Goal: Information Seeking & Learning: Find specific page/section

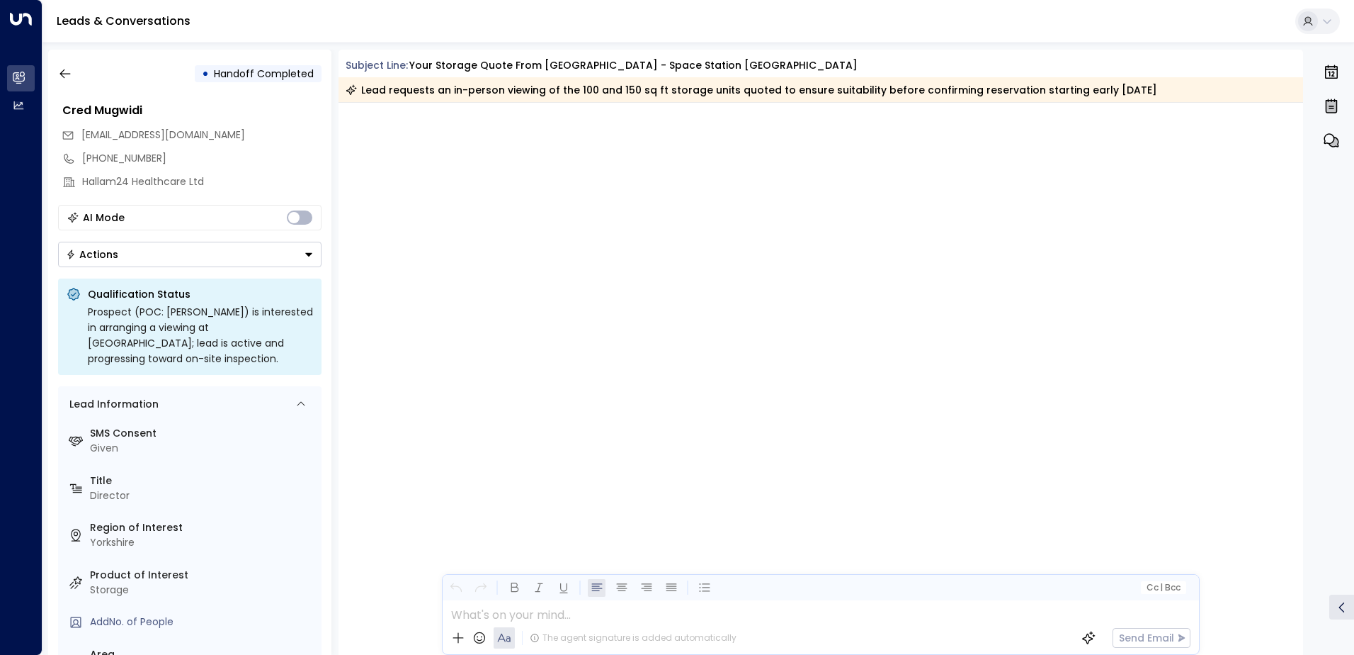
scroll to position [1002, 0]
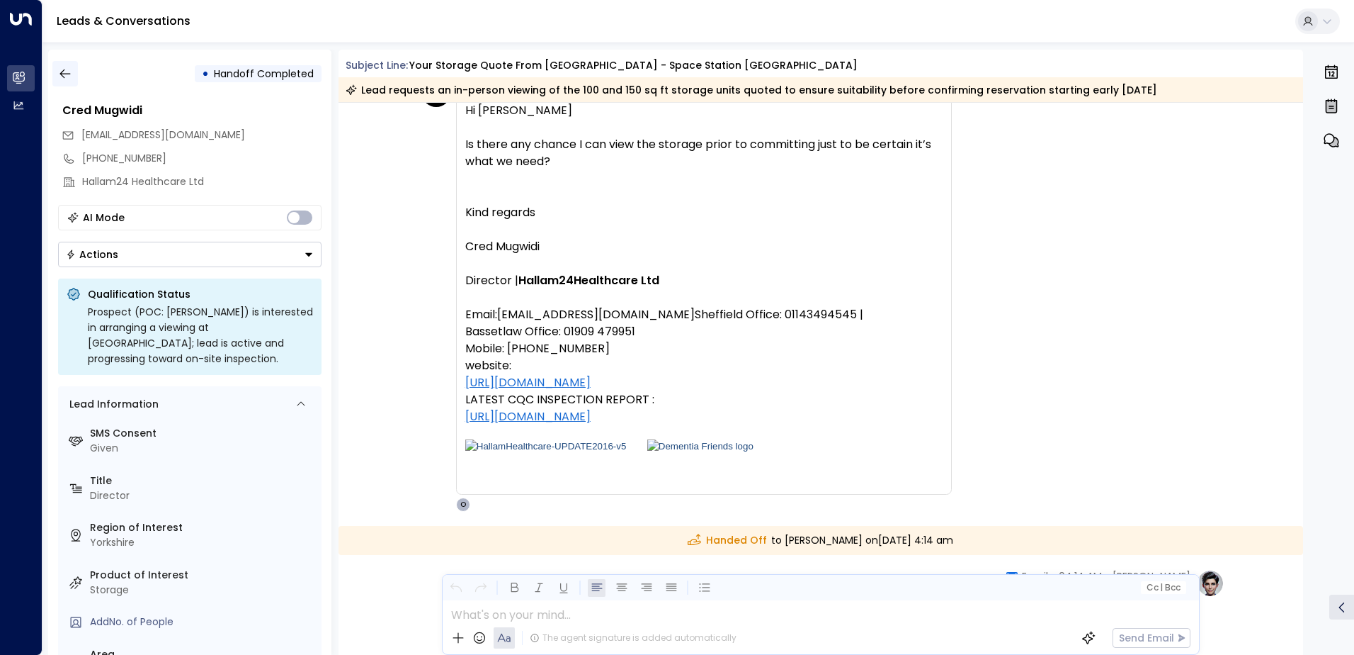
click at [65, 76] on icon "button" at bounding box center [65, 74] width 14 height 14
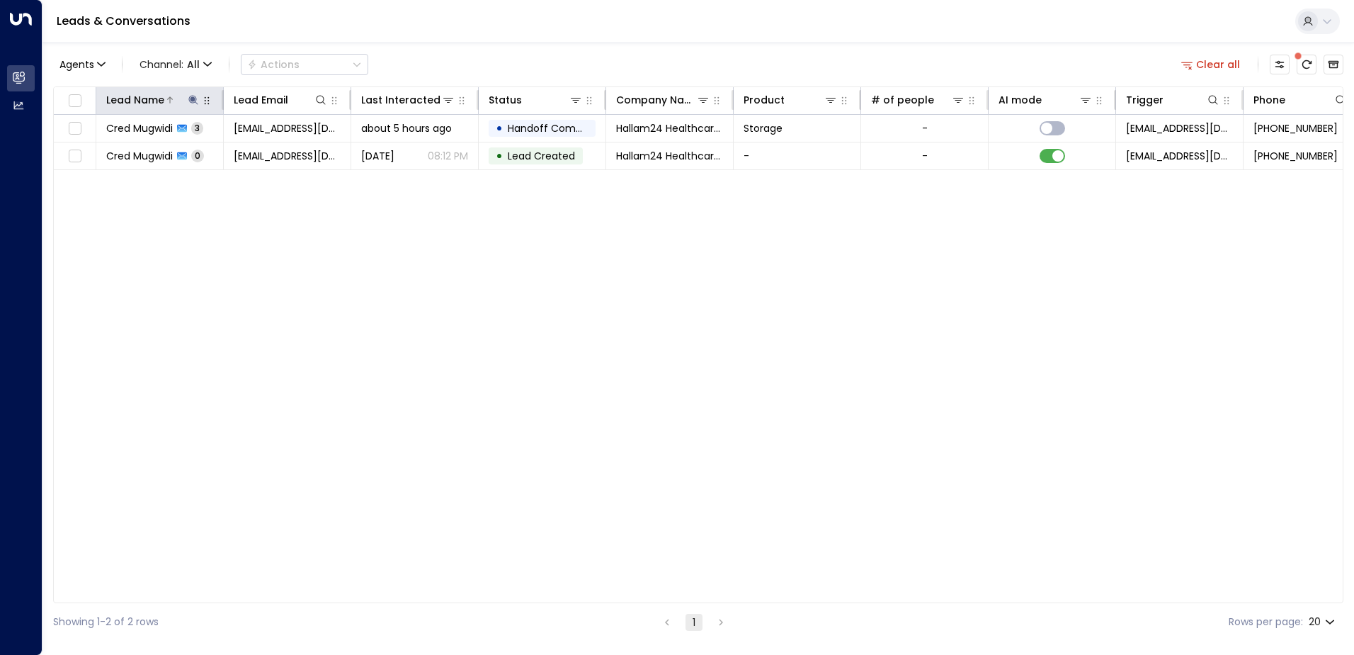
click at [196, 105] on icon at bounding box center [193, 99] width 11 height 11
click at [280, 152] on icon "button" at bounding box center [282, 151] width 9 height 9
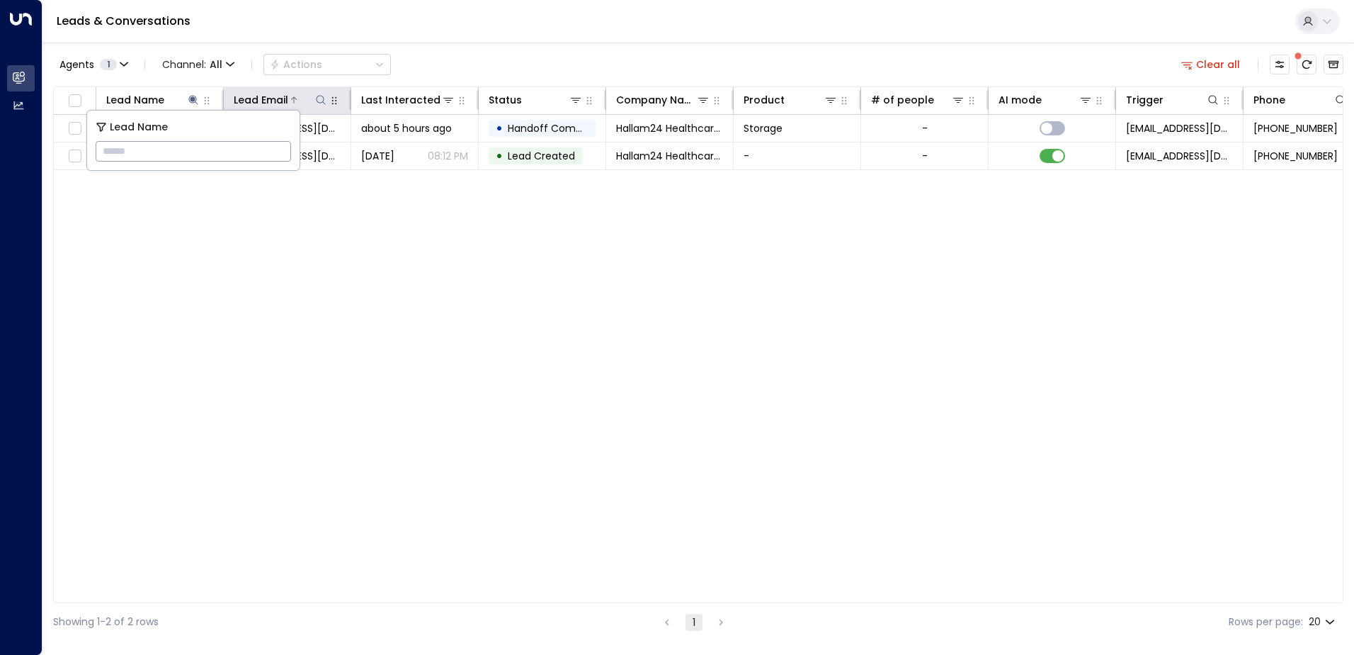
click at [321, 100] on icon at bounding box center [320, 99] width 11 height 11
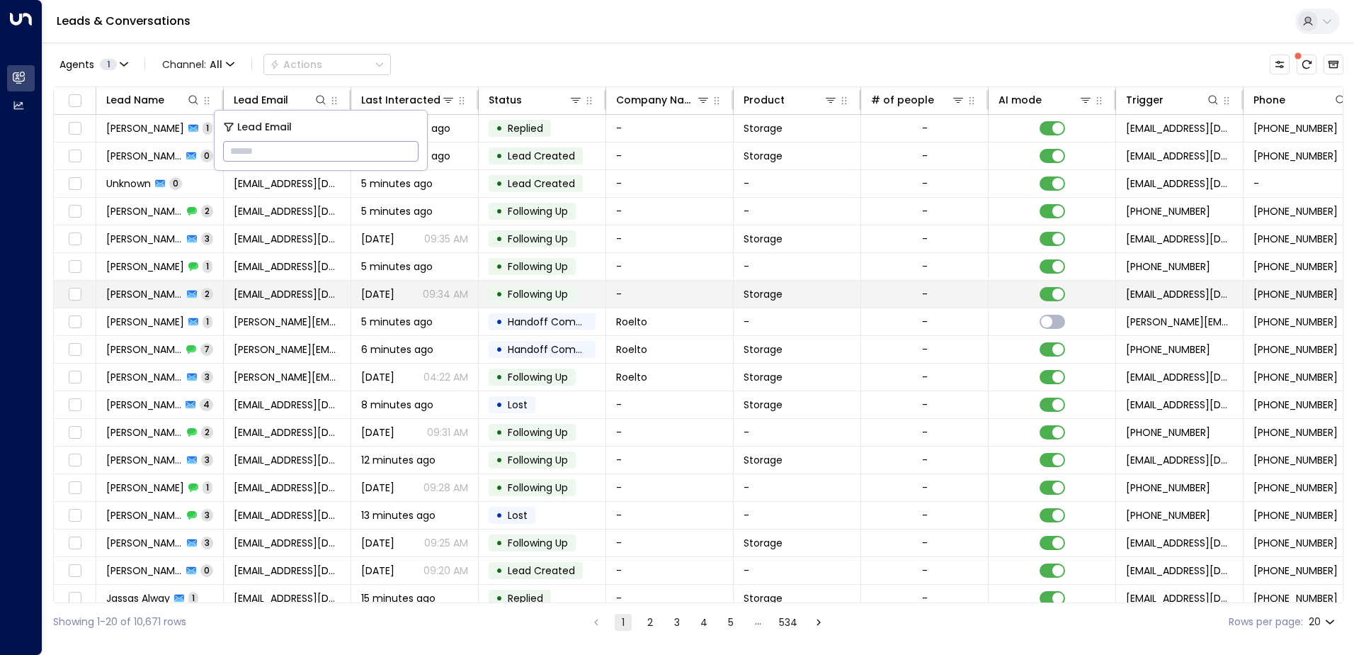
type input "**********"
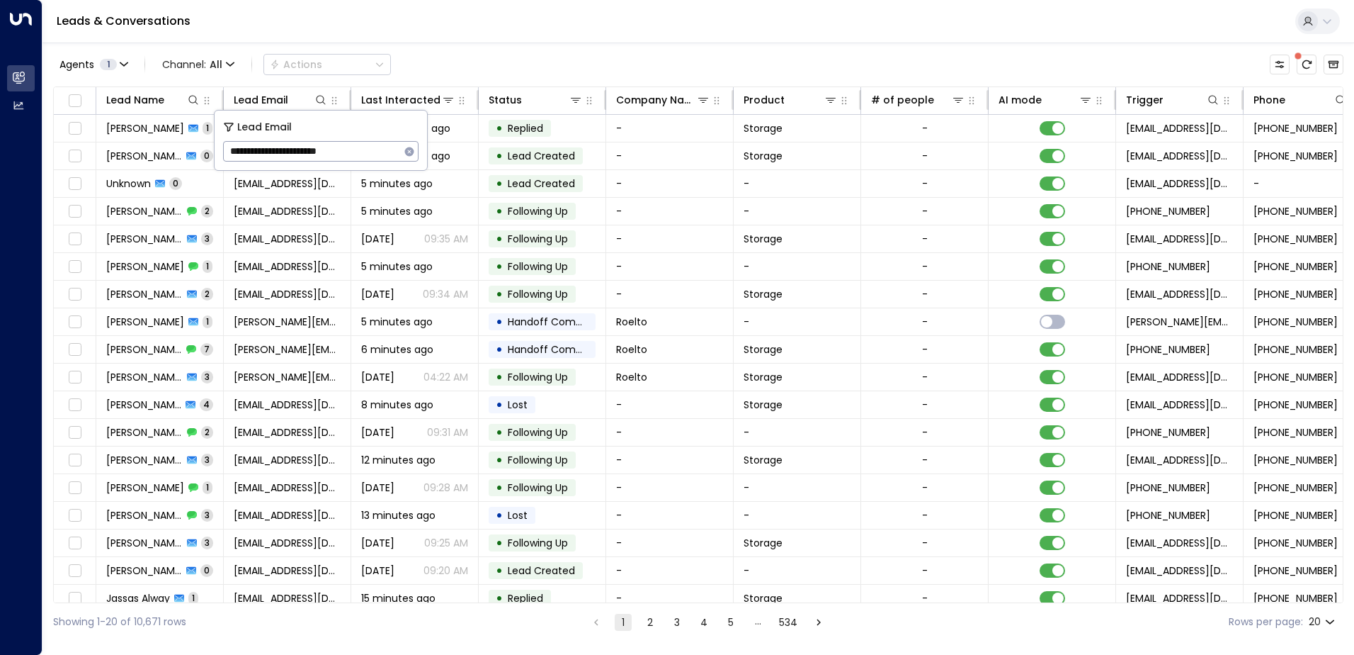
click at [498, 39] on div "Leads & Conversations" at bounding box center [699, 21] width 1312 height 43
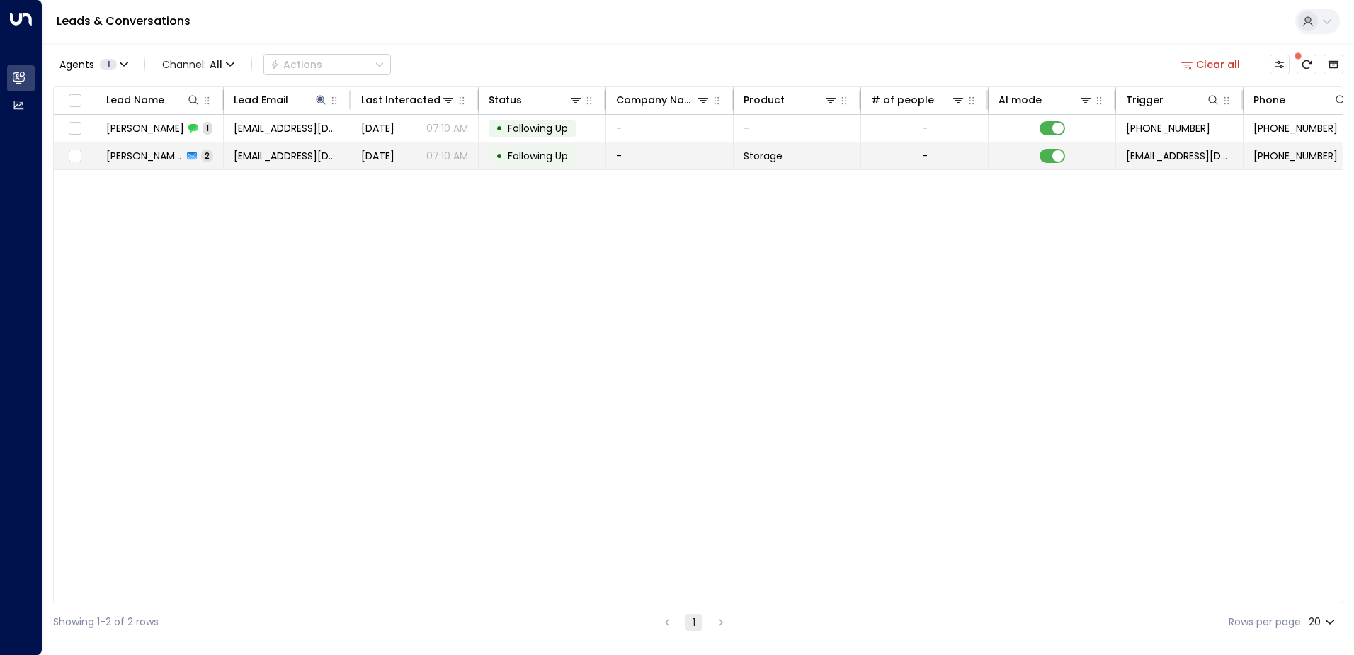
click at [124, 152] on span "[PERSON_NAME]" at bounding box center [144, 156] width 77 height 14
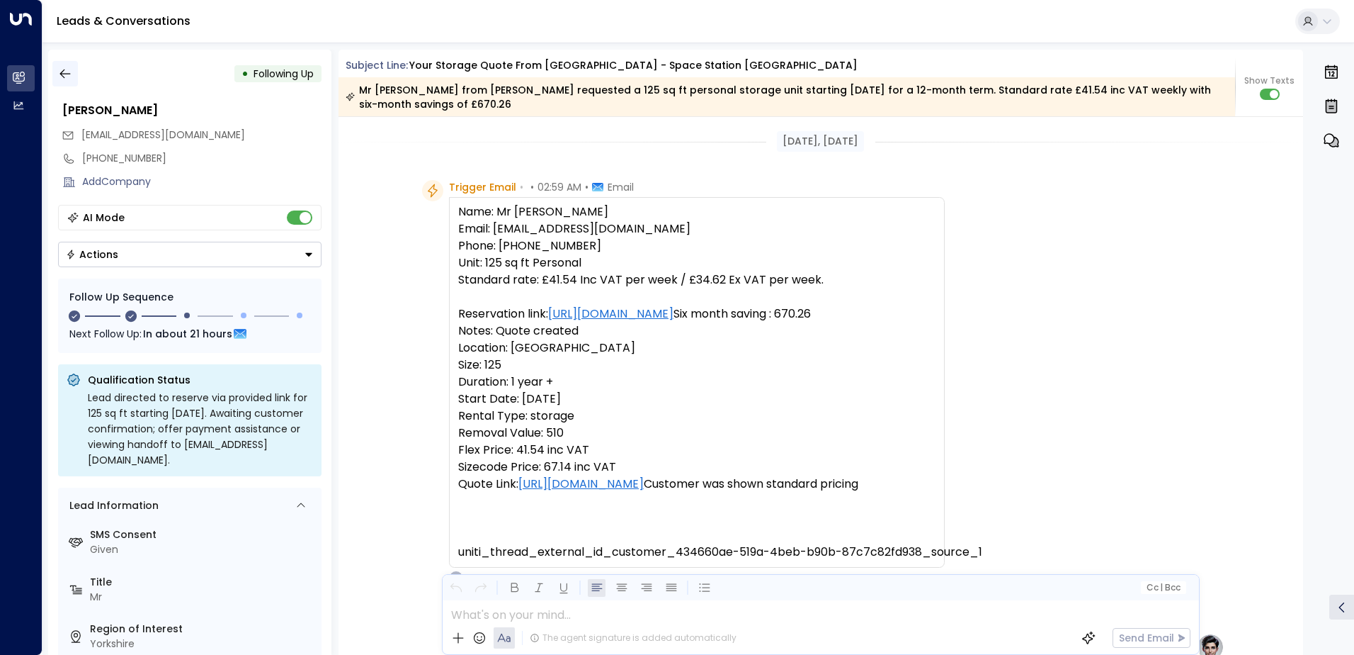
click at [63, 74] on icon "button" at bounding box center [65, 73] width 11 height 9
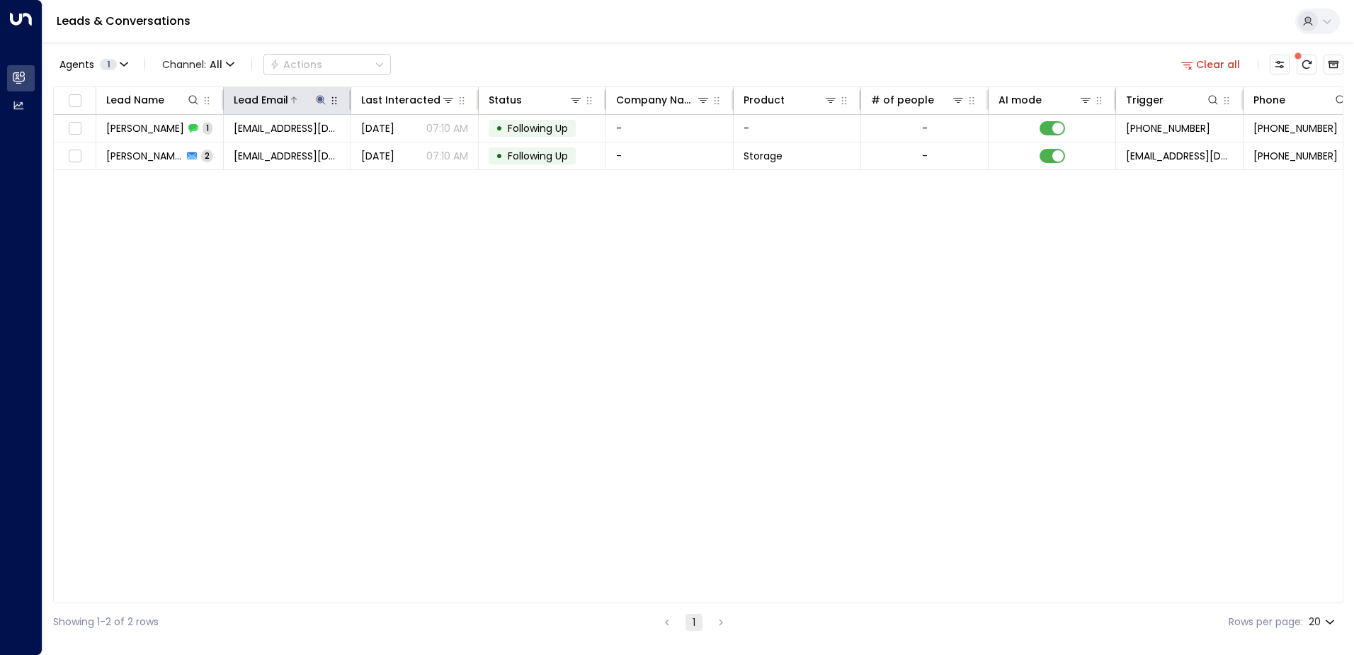
click at [320, 95] on icon at bounding box center [320, 99] width 11 height 11
click at [409, 153] on icon "button" at bounding box center [409, 151] width 9 height 9
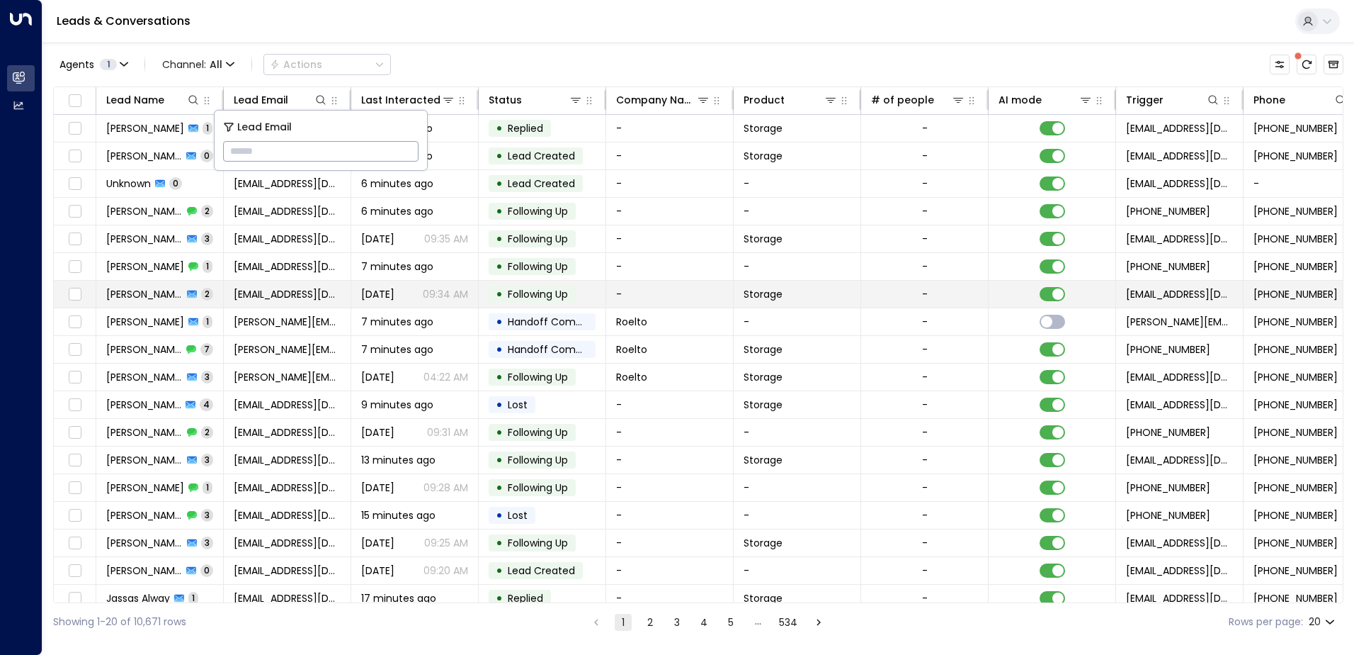
type input "**********"
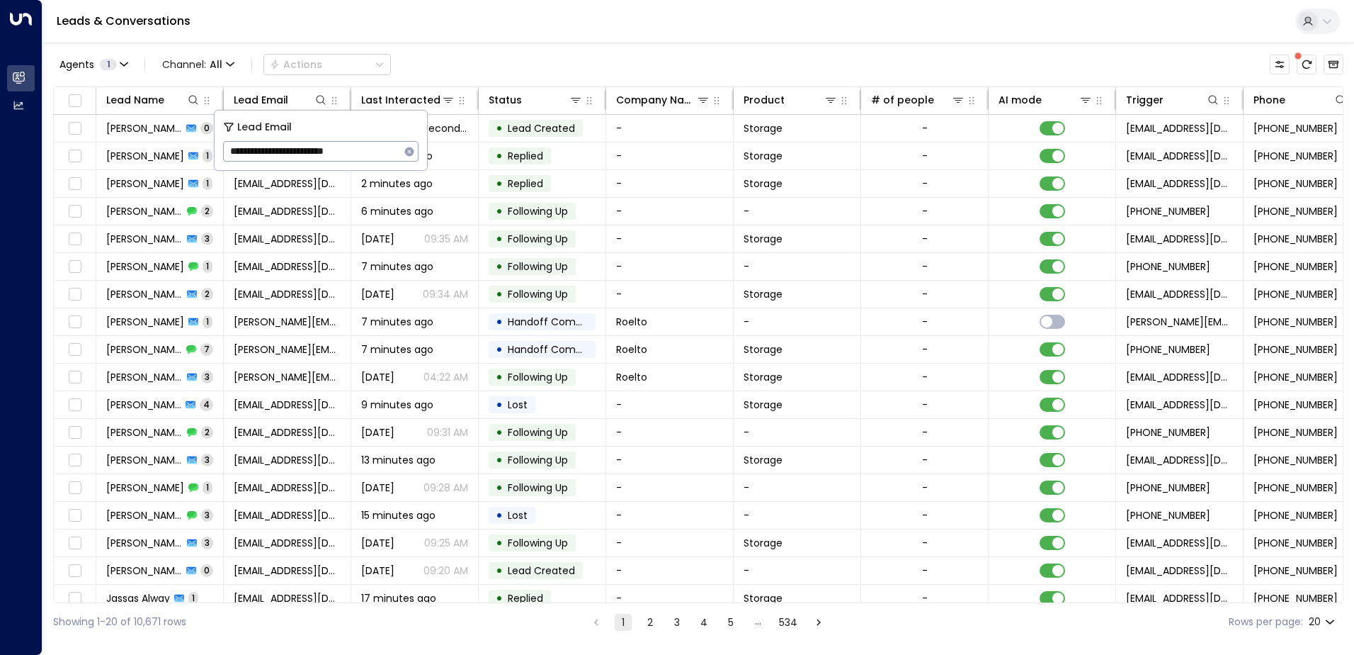
click at [397, 23] on div "Leads & Conversations" at bounding box center [699, 21] width 1312 height 43
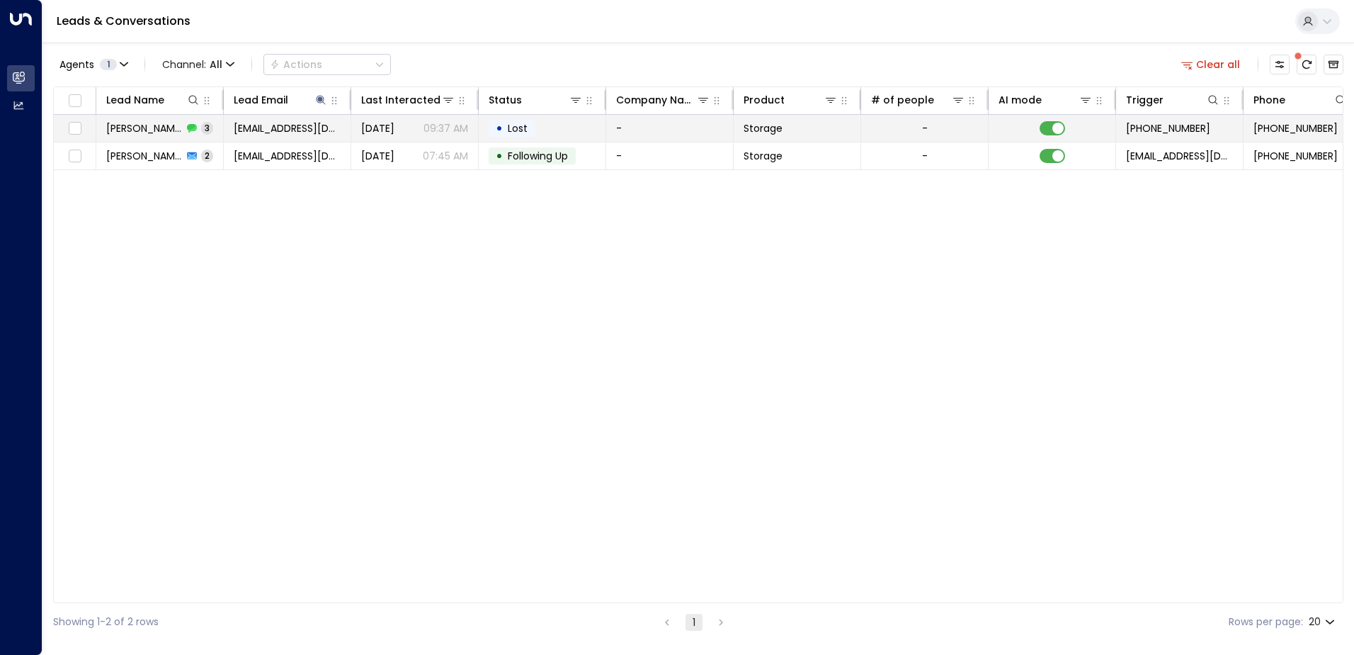
click at [157, 131] on span "[PERSON_NAME]" at bounding box center [144, 128] width 77 height 14
